Goal: Task Accomplishment & Management: Manage account settings

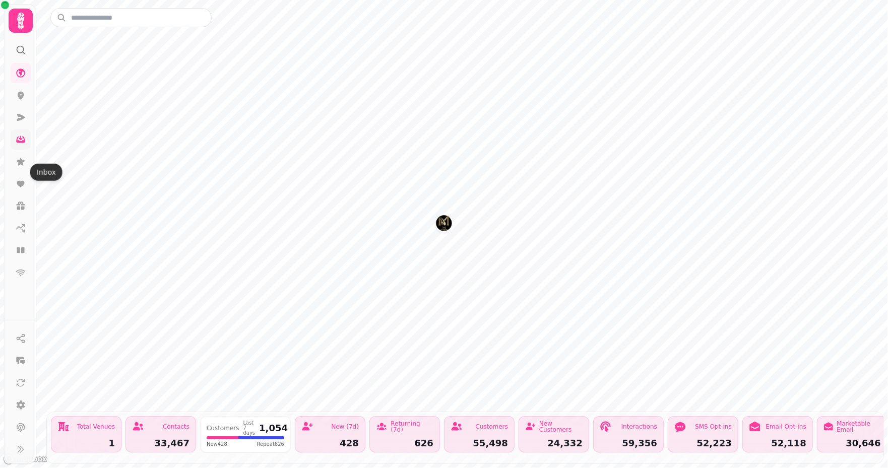
click at [20, 145] on icon at bounding box center [21, 140] width 10 height 10
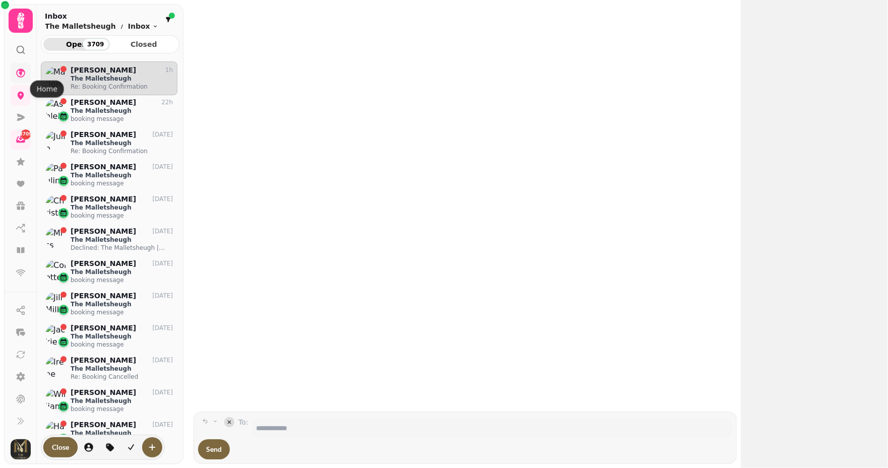
scroll to position [366, 129]
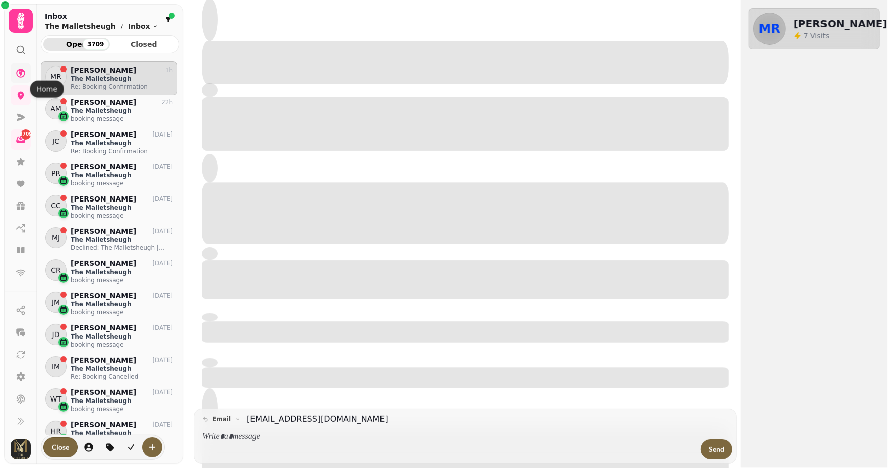
click at [20, 78] on icon at bounding box center [21, 73] width 10 height 10
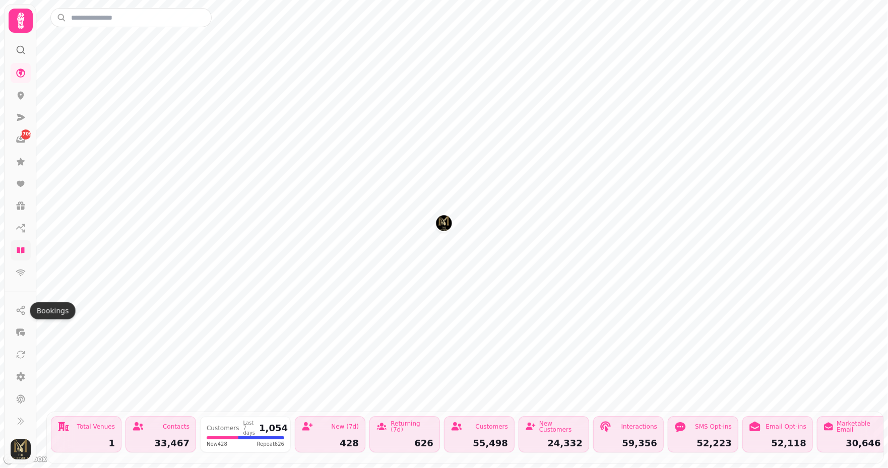
click at [22, 253] on icon at bounding box center [21, 250] width 8 height 6
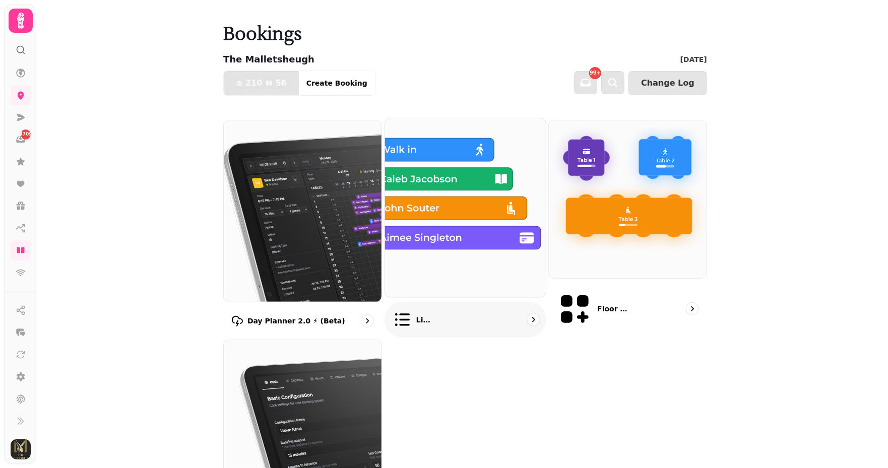
click at [377, 241] on img at bounding box center [465, 207] width 177 height 197
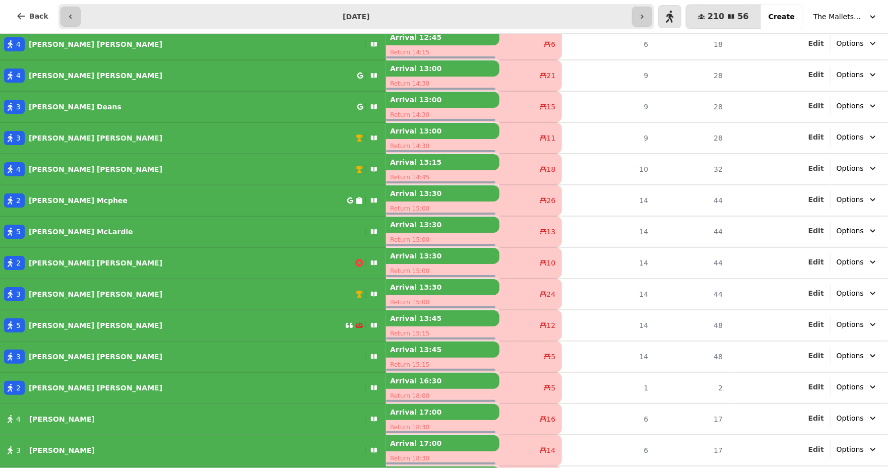
scroll to position [202, 0]
